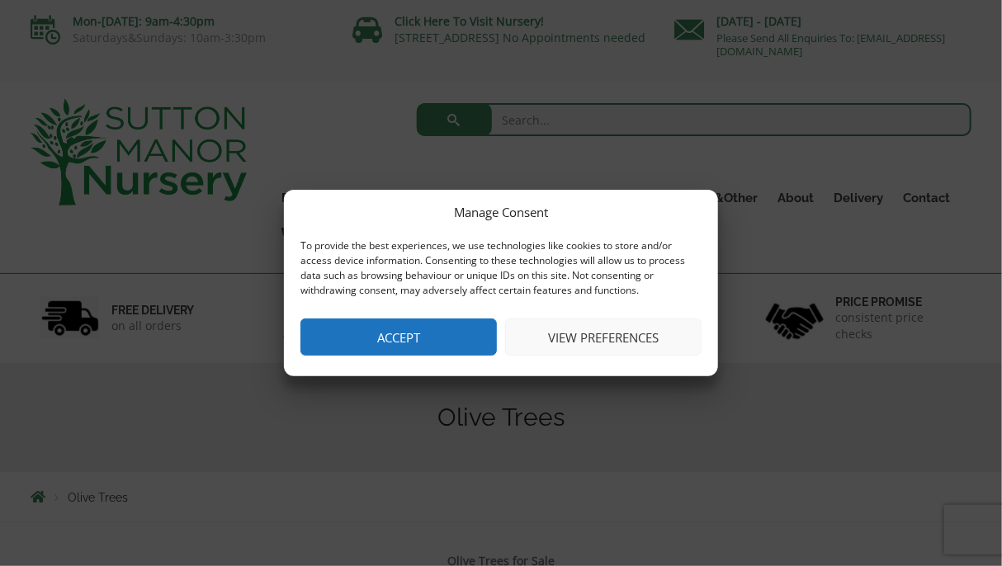
click at [366, 326] on button "Accept" at bounding box center [398, 337] width 196 height 37
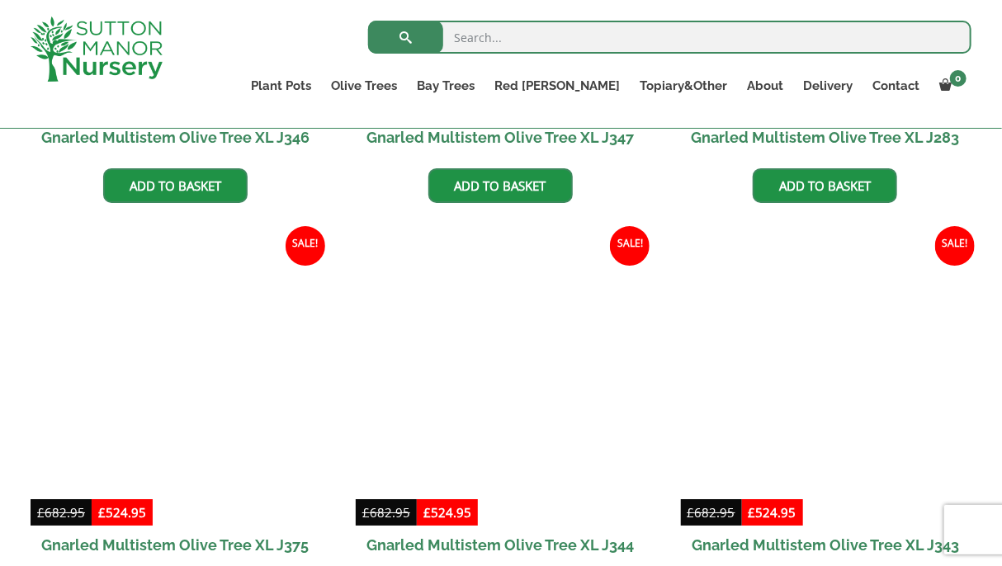
scroll to position [2146, 0]
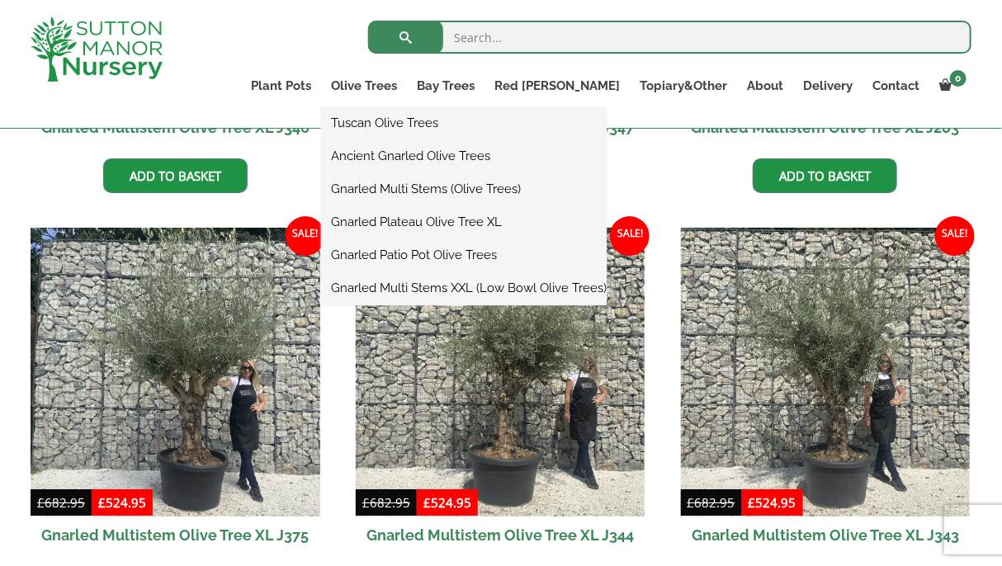
click at [436, 253] on link "Gnarled Patio Pot Olive Trees" at bounding box center [464, 255] width 286 height 25
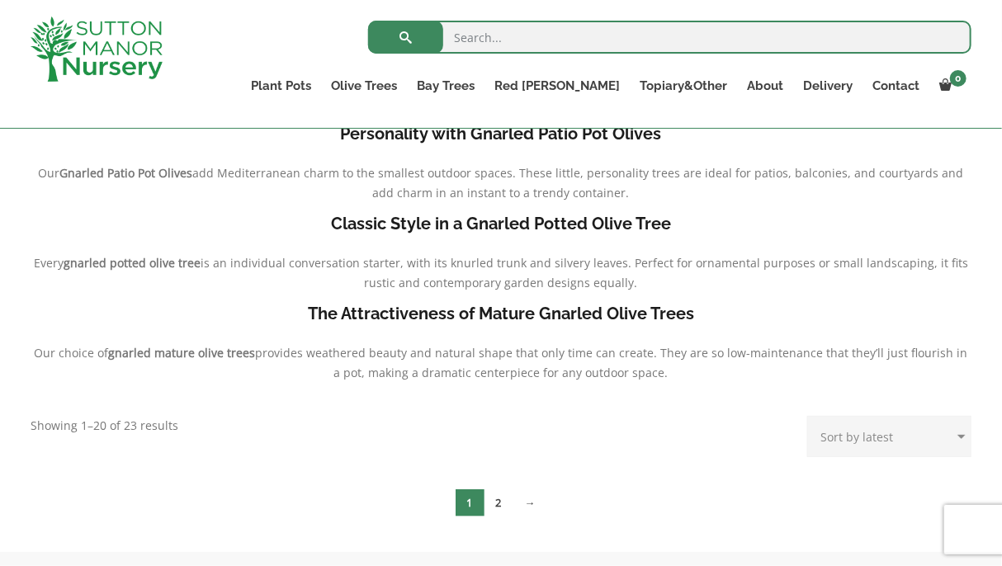
scroll to position [413, 0]
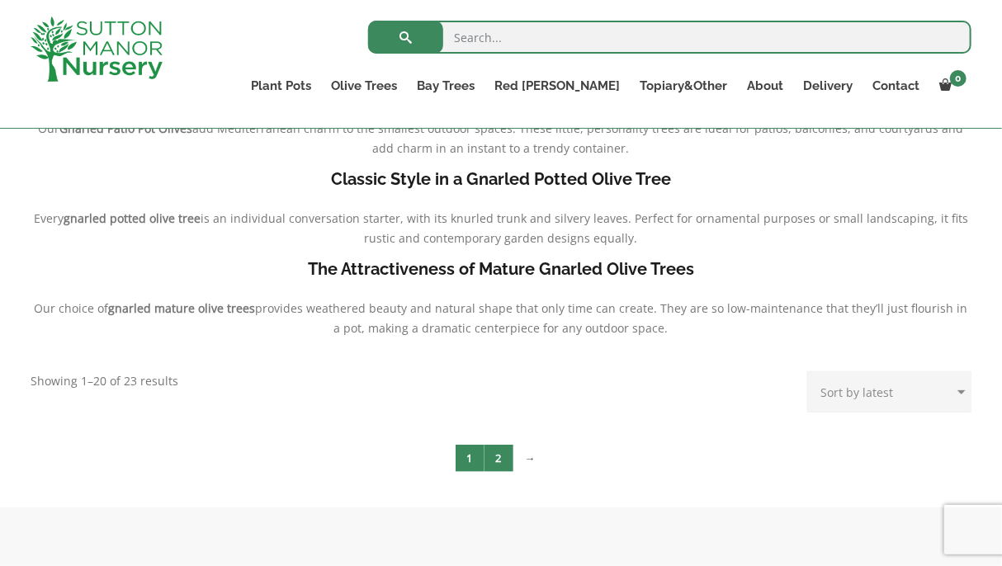
click at [491, 457] on link "2" at bounding box center [498, 458] width 29 height 27
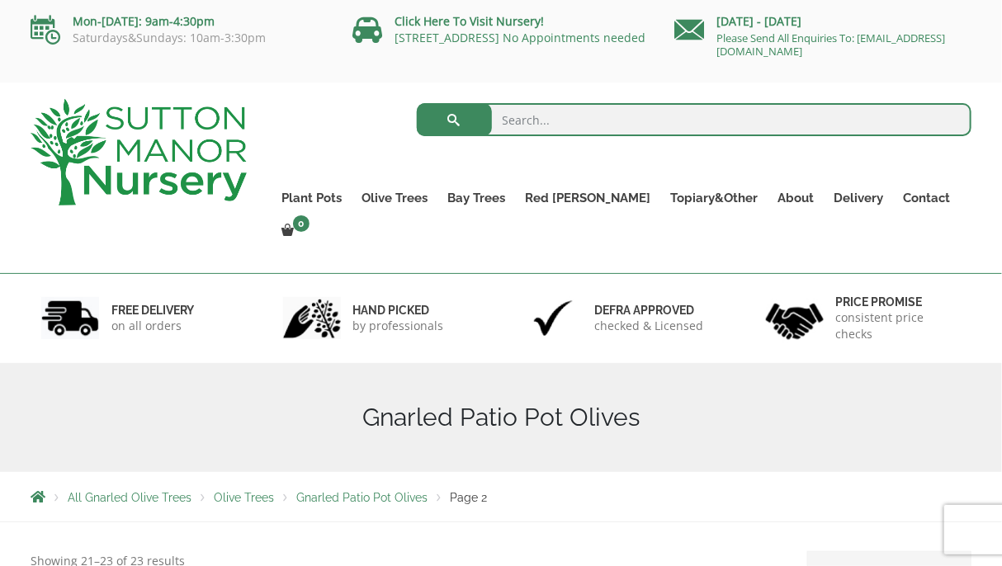
click at [524, 120] on input "search" at bounding box center [694, 119] width 555 height 33
type input "small olive tree"
click at [417, 103] on button "submit" at bounding box center [454, 119] width 75 height 33
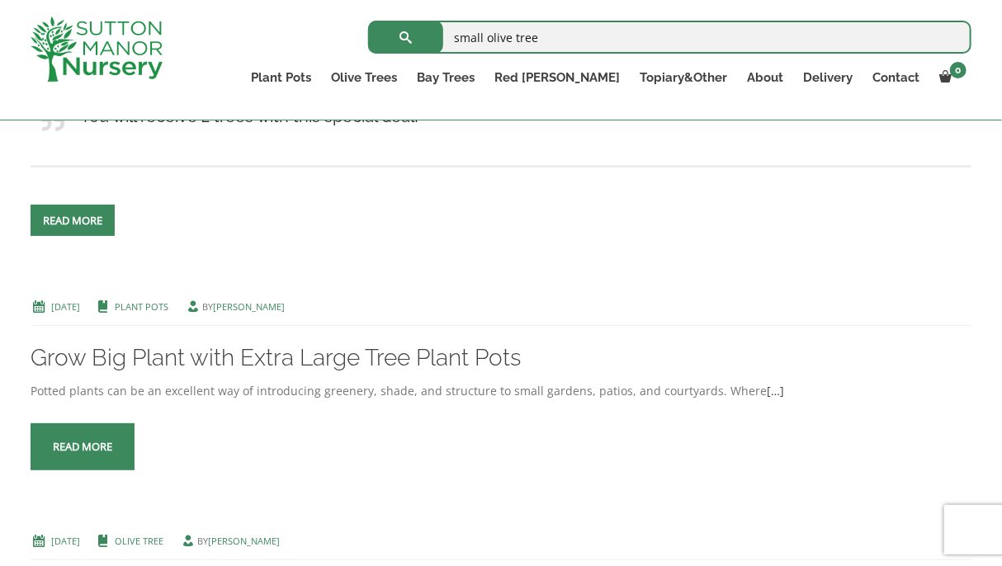
scroll to position [908, 0]
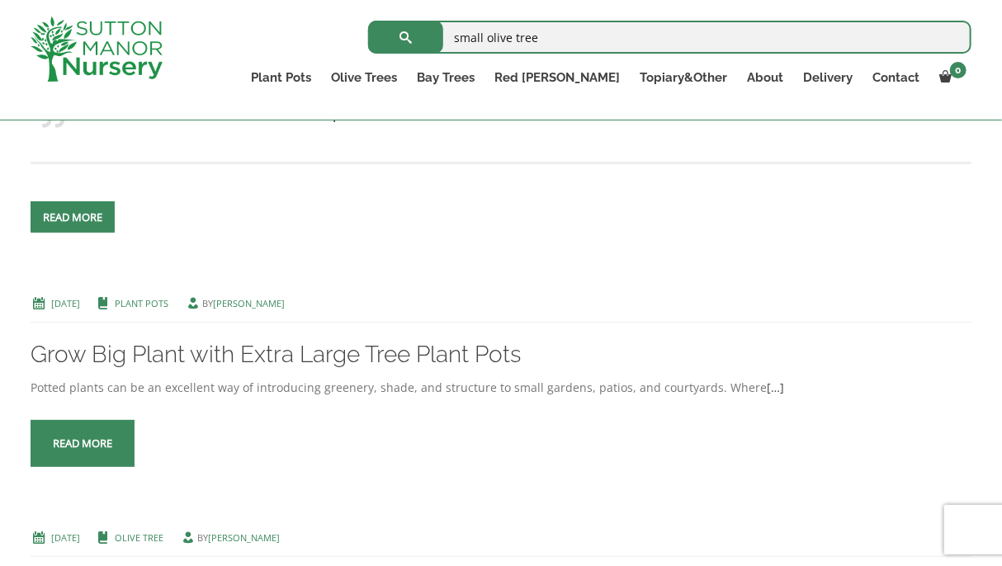
click at [54, 220] on link "Read more" at bounding box center [73, 216] width 84 height 31
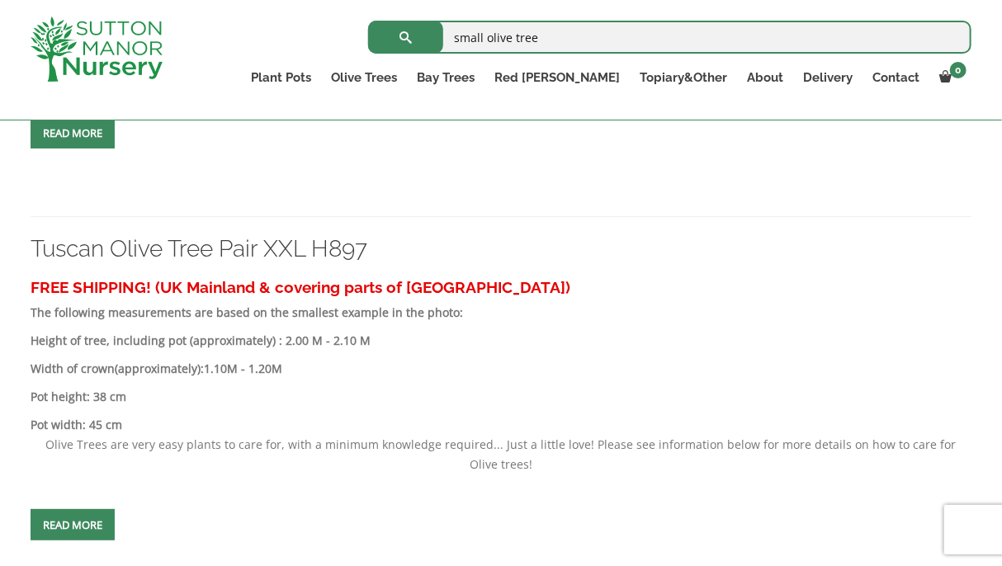
scroll to position [3218, 0]
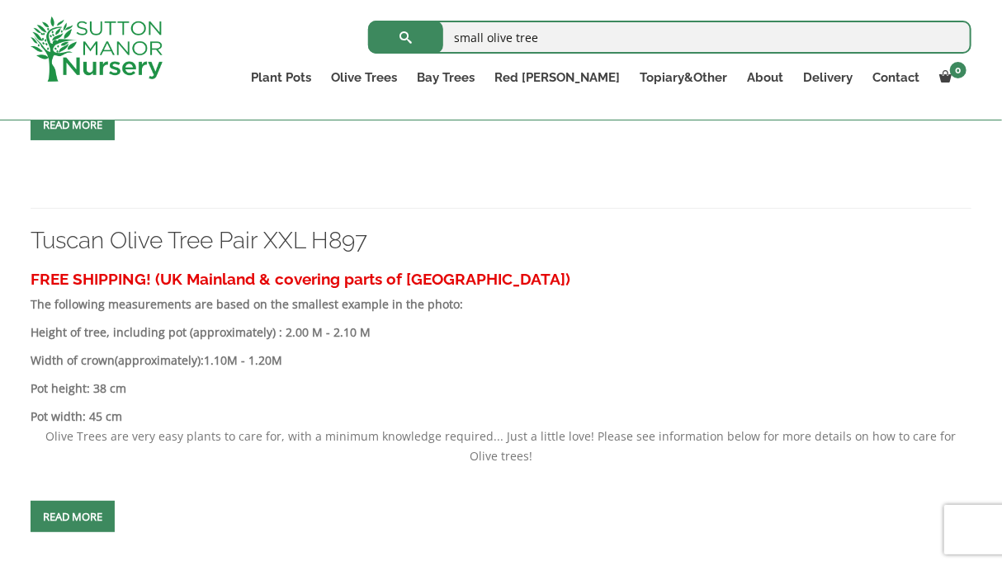
click at [69, 510] on link "Read more" at bounding box center [73, 516] width 84 height 31
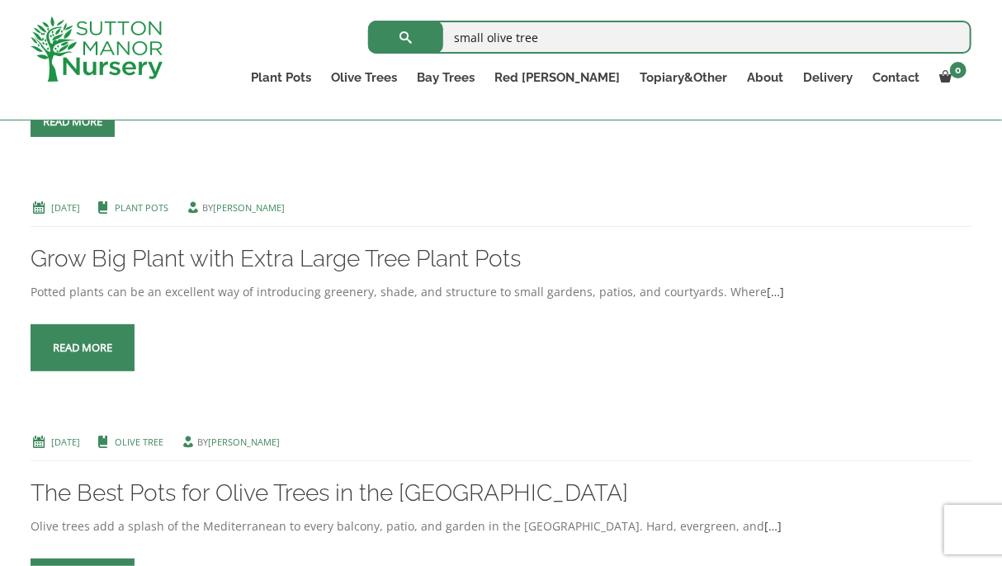
scroll to position [990, 0]
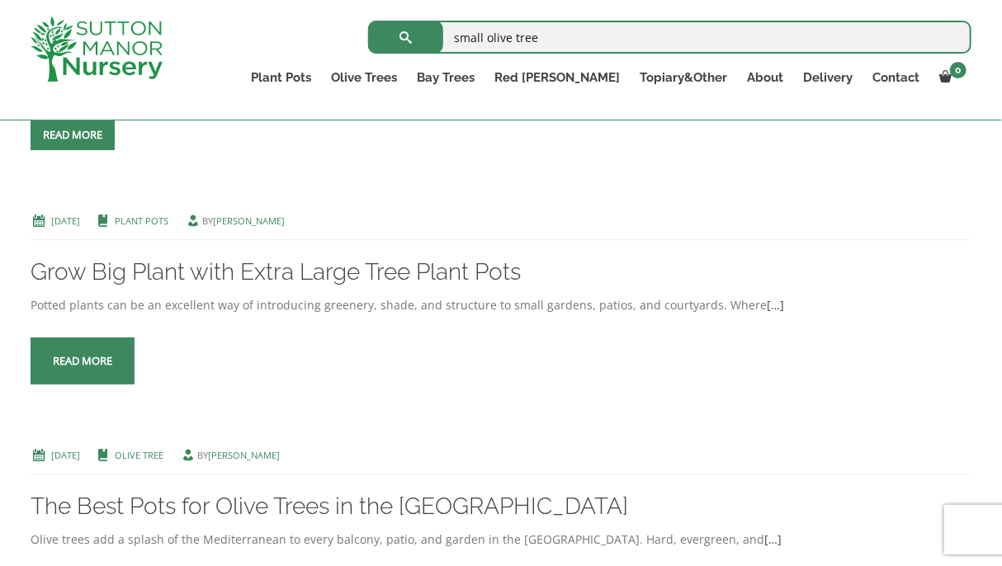
click at [93, 355] on link "Read more" at bounding box center [83, 361] width 104 height 47
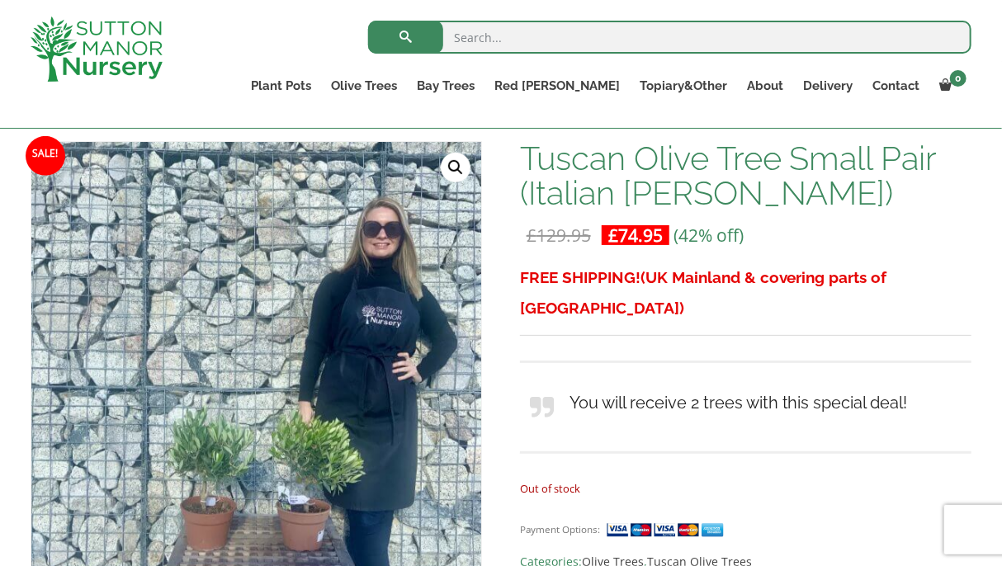
scroll to position [330, 0]
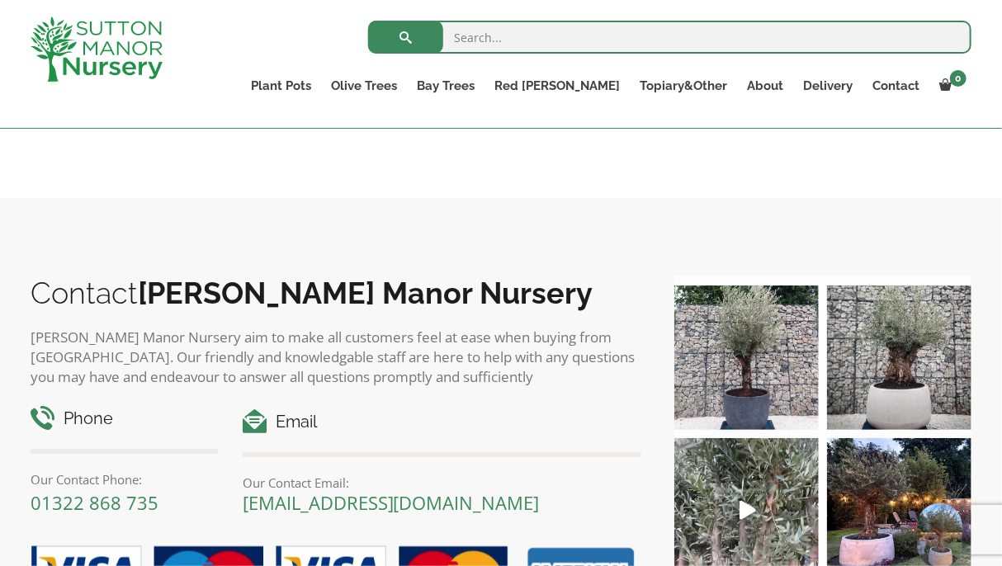
scroll to position [1485, 0]
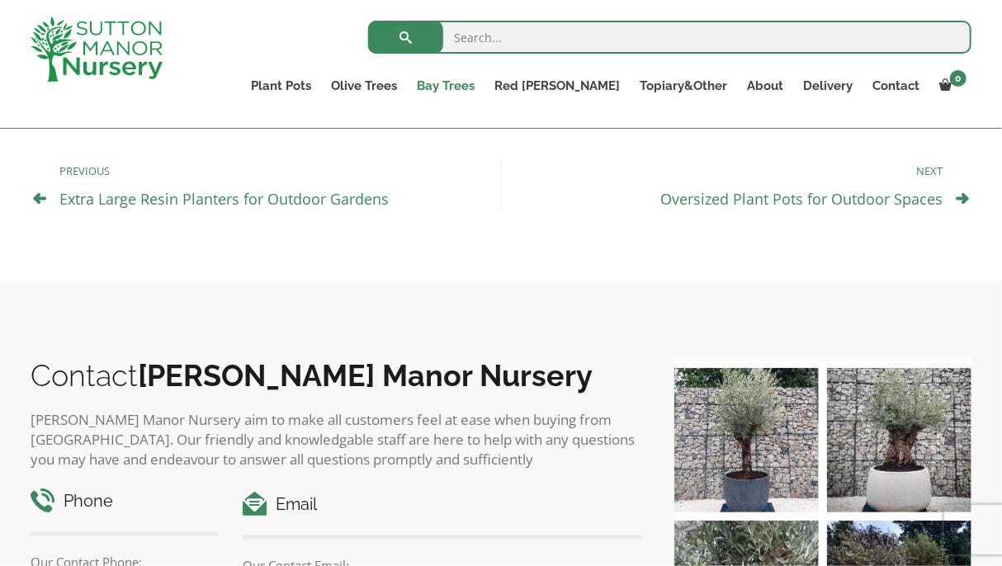
click at [484, 80] on link "Bay Trees" at bounding box center [446, 85] width 78 height 23
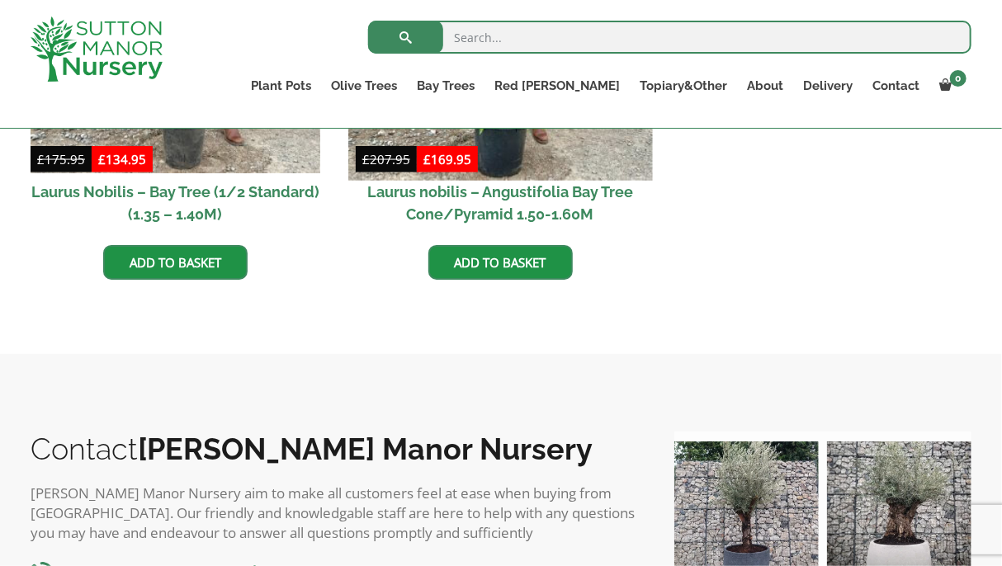
scroll to position [990, 0]
